Goal: Task Accomplishment & Management: Complete application form

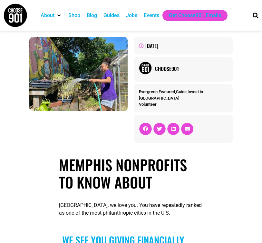
click at [136, 15] on div "Jobs" at bounding box center [131, 16] width 11 height 8
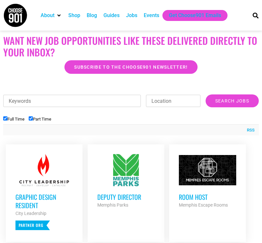
scroll to position [178, 0]
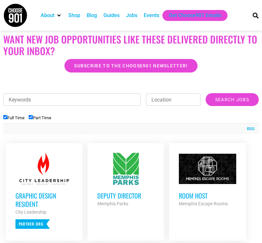
click at [38, 119] on label "Part Time" at bounding box center [40, 117] width 23 height 5
click at [33, 119] on input "Part Time" at bounding box center [31, 117] width 4 height 4
checkbox input "false"
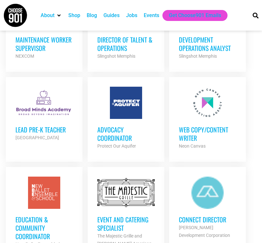
scroll to position [460, 0]
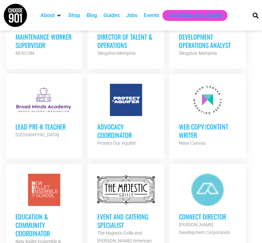
click at [255, 111] on ul "Deputy Director Memphis Parks Partner Org Full Time Account Executive, Ticket S…" at bounding box center [130, 218] width 255 height 718
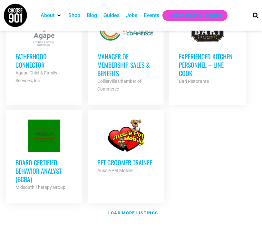
scroll to position [894, 0]
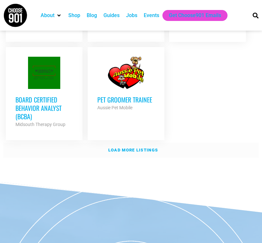
click at [158, 143] on link "Load more listings" at bounding box center [130, 150] width 255 height 15
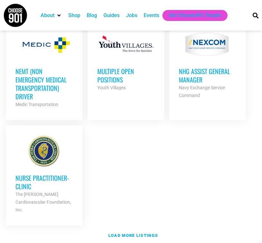
scroll to position [1565, 0]
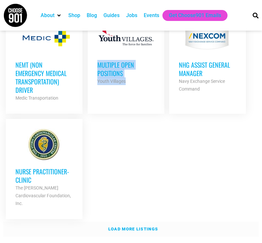
click at [147, 222] on link "Load more listings" at bounding box center [130, 229] width 255 height 15
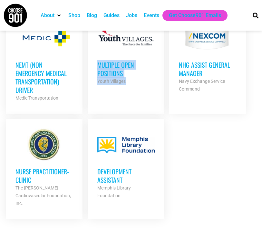
click at [120, 167] on h3 "Development Assistant" at bounding box center [125, 175] width 57 height 17
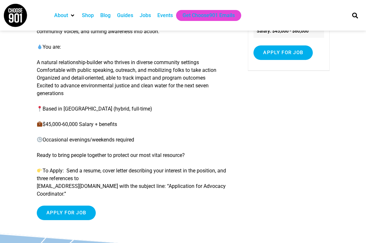
scroll to position [72, 0]
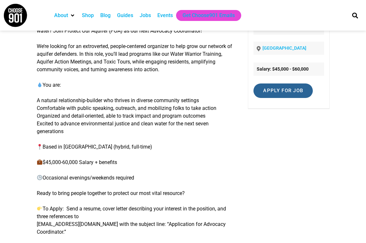
click at [262, 92] on input "Apply for job" at bounding box center [282, 90] width 59 height 14
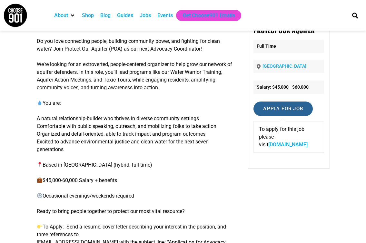
scroll to position [53, 0]
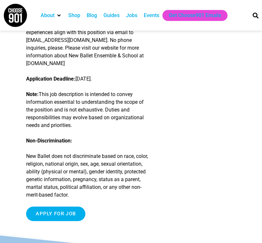
scroll to position [1546, 0]
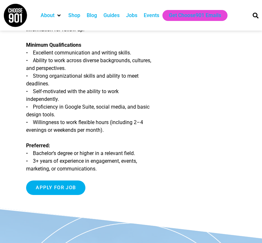
scroll to position [547, 0]
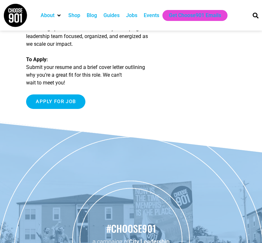
scroll to position [721, 0]
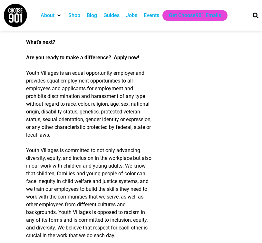
scroll to position [514, 0]
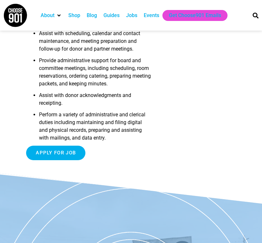
scroll to position [327, 0]
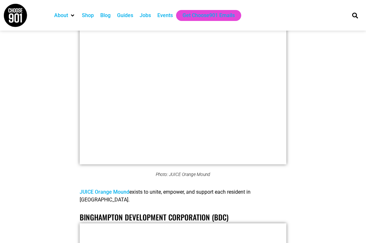
scroll to position [1335, 0]
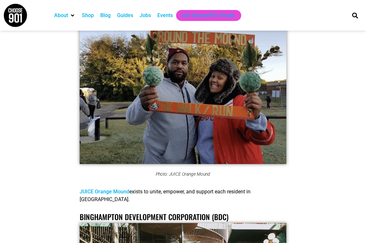
click at [109, 188] on link "JUICE Orange Mound" at bounding box center [105, 191] width 50 height 6
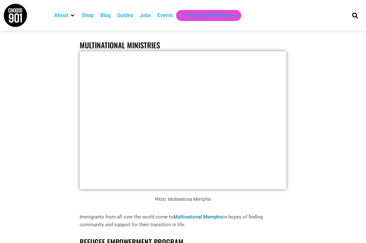
scroll to position [4312, 0]
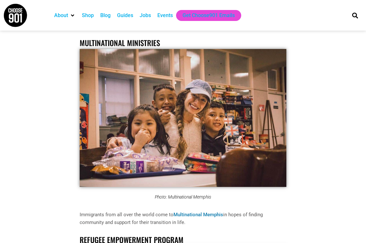
click at [187, 212] on link "Multinational Memphis" at bounding box center [198, 215] width 50 height 6
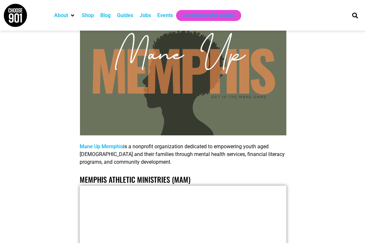
scroll to position [8618, 0]
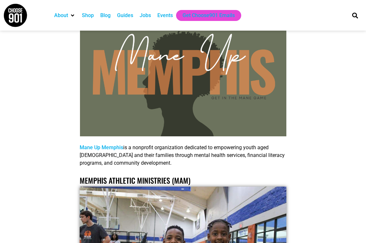
click at [117, 144] on link "Mane Up Memphis" at bounding box center [101, 147] width 43 height 6
